Goal: Find specific page/section: Find specific page/section

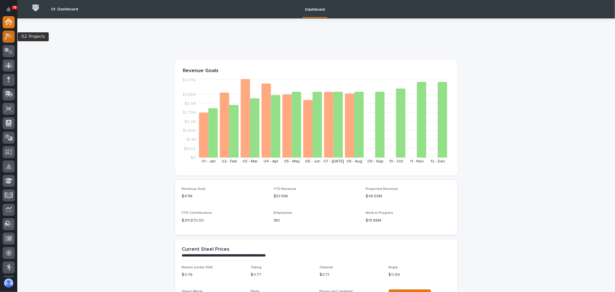
click at [12, 37] on icon at bounding box center [9, 36] width 8 height 7
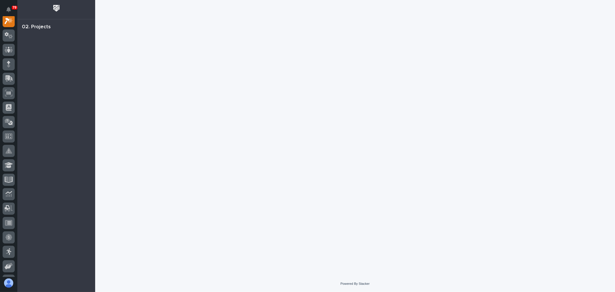
scroll to position [14, 0]
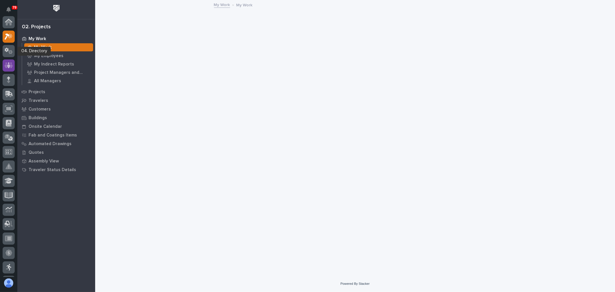
scroll to position [14, 0]
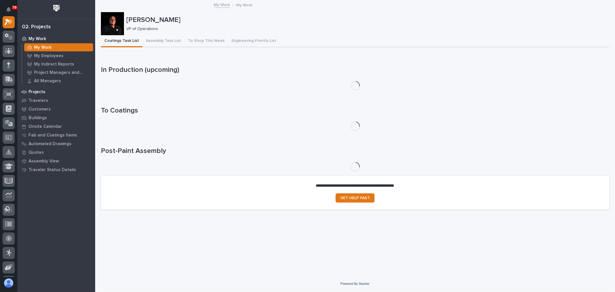
click at [46, 91] on div "Projects" at bounding box center [56, 92] width 75 height 8
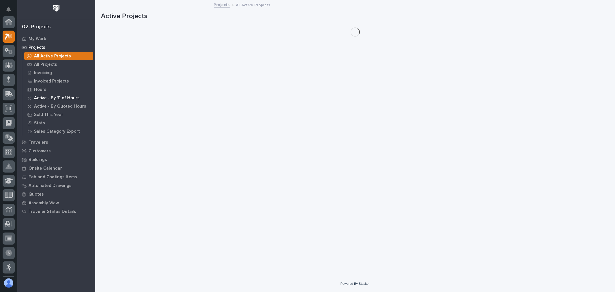
scroll to position [14, 0]
click at [57, 65] on div "All Projects" at bounding box center [58, 64] width 69 height 8
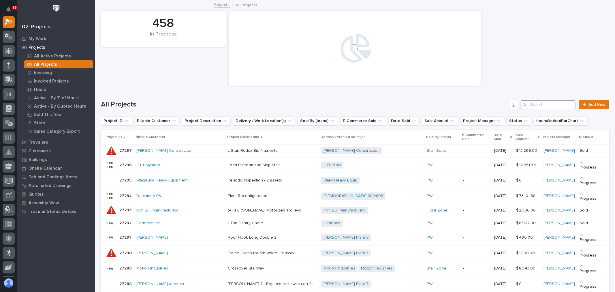
click at [548, 106] on input "Search" at bounding box center [548, 104] width 55 height 9
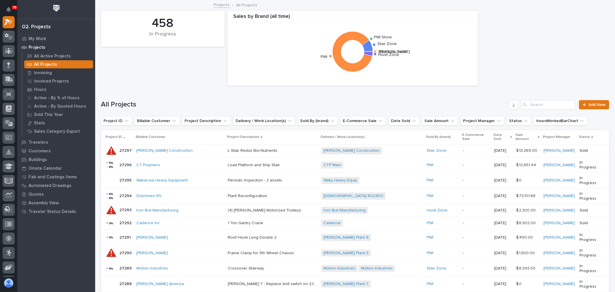
click at [553, 99] on div "All Projects Add New" at bounding box center [355, 103] width 508 height 28
click at [551, 102] on input "Search" at bounding box center [548, 104] width 55 height 9
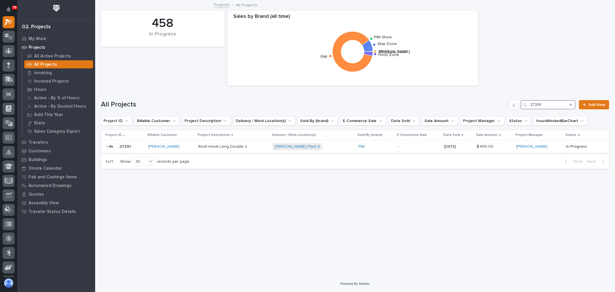
type input "27291"
click at [365, 144] on div "PWI" at bounding box center [375, 146] width 35 height 5
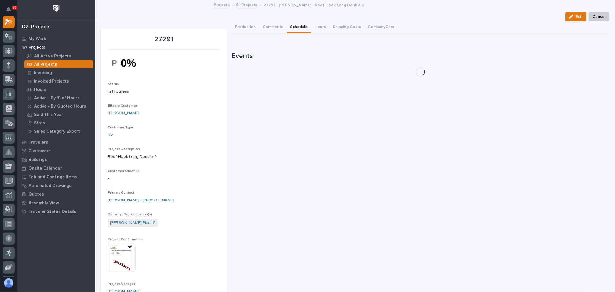
click at [292, 27] on button "Schedule" at bounding box center [299, 27] width 25 height 12
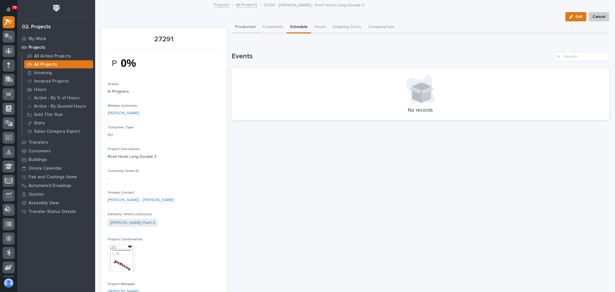
click at [249, 25] on button "Production" at bounding box center [246, 27] width 28 height 12
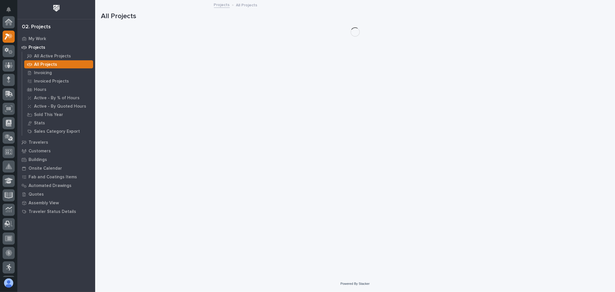
scroll to position [16, 0]
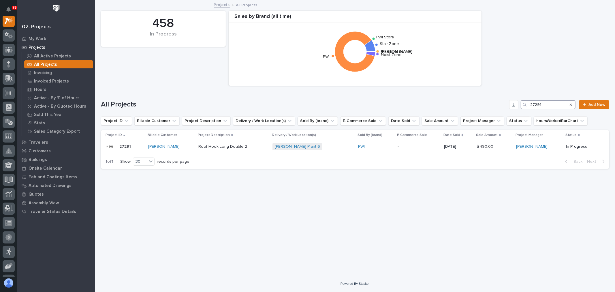
click at [552, 104] on input "27291" at bounding box center [548, 104] width 55 height 9
type input "27296"
click at [414, 150] on div "-" at bounding box center [412, 147] width 44 height 10
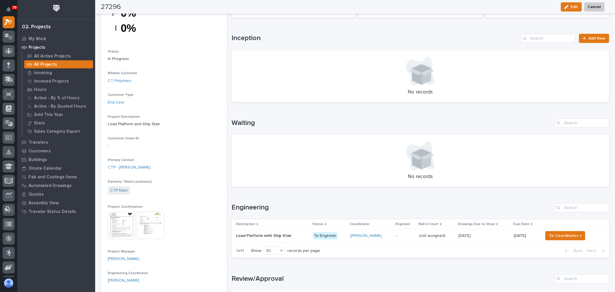
scroll to position [64, 0]
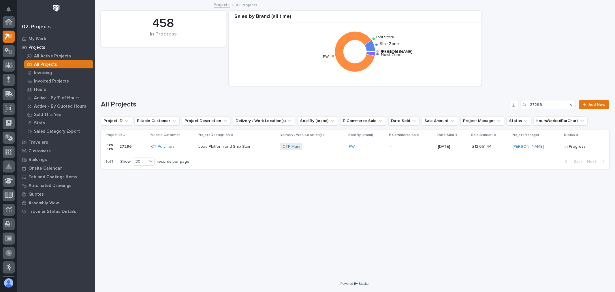
scroll to position [16, 0]
click at [549, 105] on input "27296" at bounding box center [548, 104] width 55 height 9
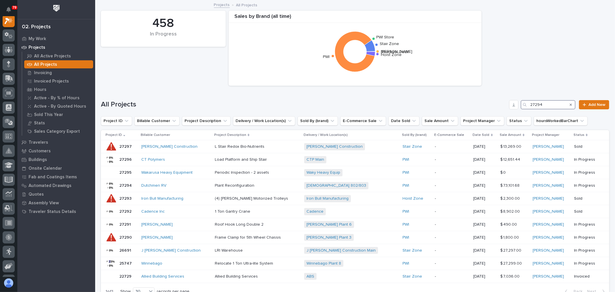
scroll to position [14, 0]
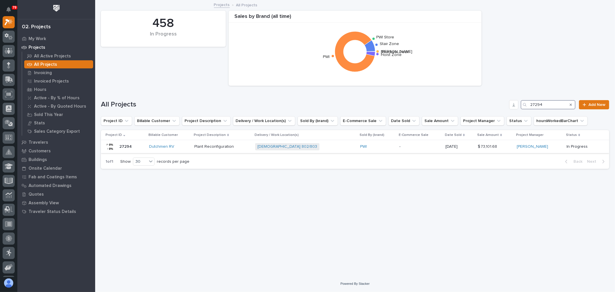
type input "27294"
click at [426, 148] on p "-" at bounding box center [420, 146] width 42 height 5
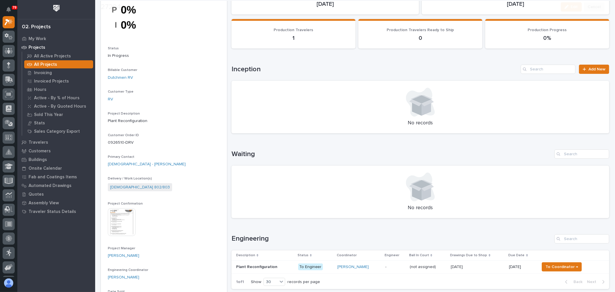
scroll to position [64, 0]
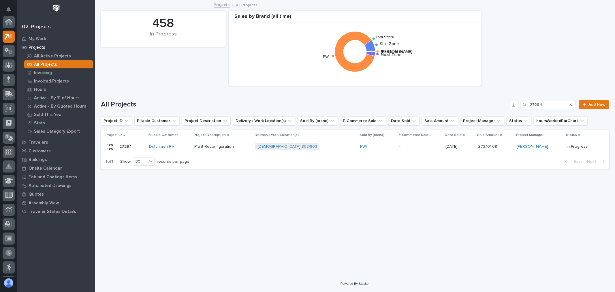
scroll to position [16, 0]
click at [551, 102] on input "27294" at bounding box center [548, 104] width 55 height 9
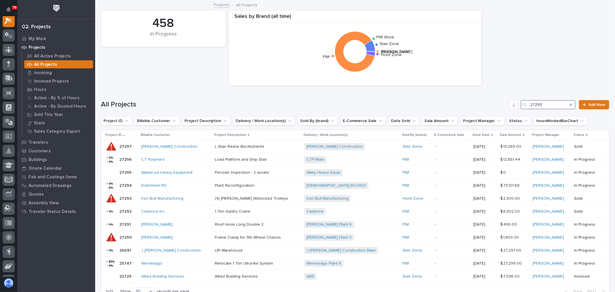
scroll to position [14, 0]
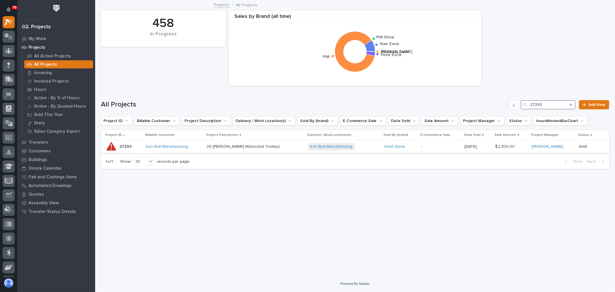
type input "27293"
click at [438, 145] on p "-" at bounding box center [440, 146] width 39 height 5
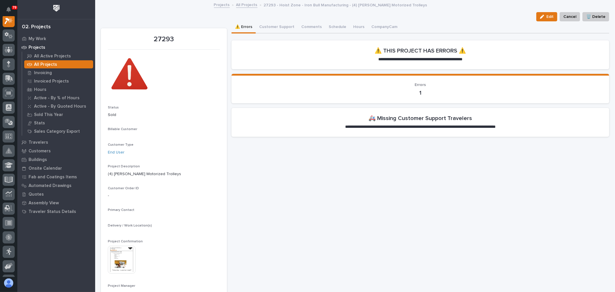
scroll to position [14, 0]
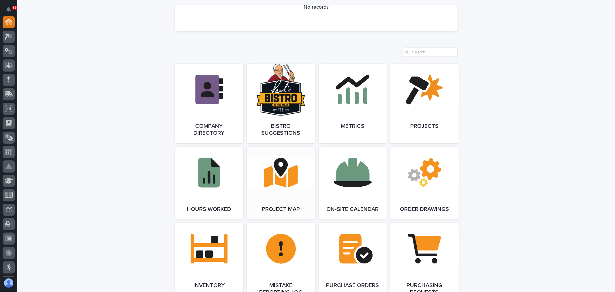
scroll to position [480, 0]
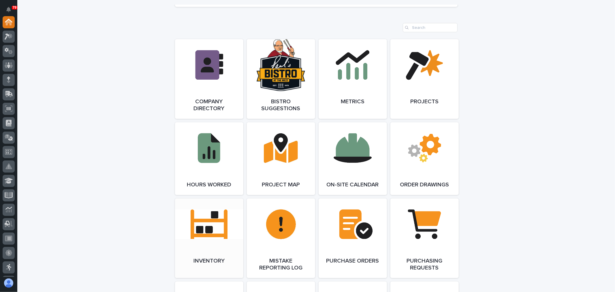
click at [219, 218] on link "Open Link" at bounding box center [209, 238] width 68 height 80
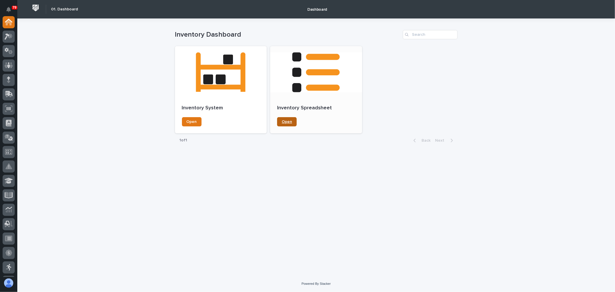
click at [285, 122] on span "Open" at bounding box center [287, 122] width 10 height 4
